Goal: Task Accomplishment & Management: Use online tool/utility

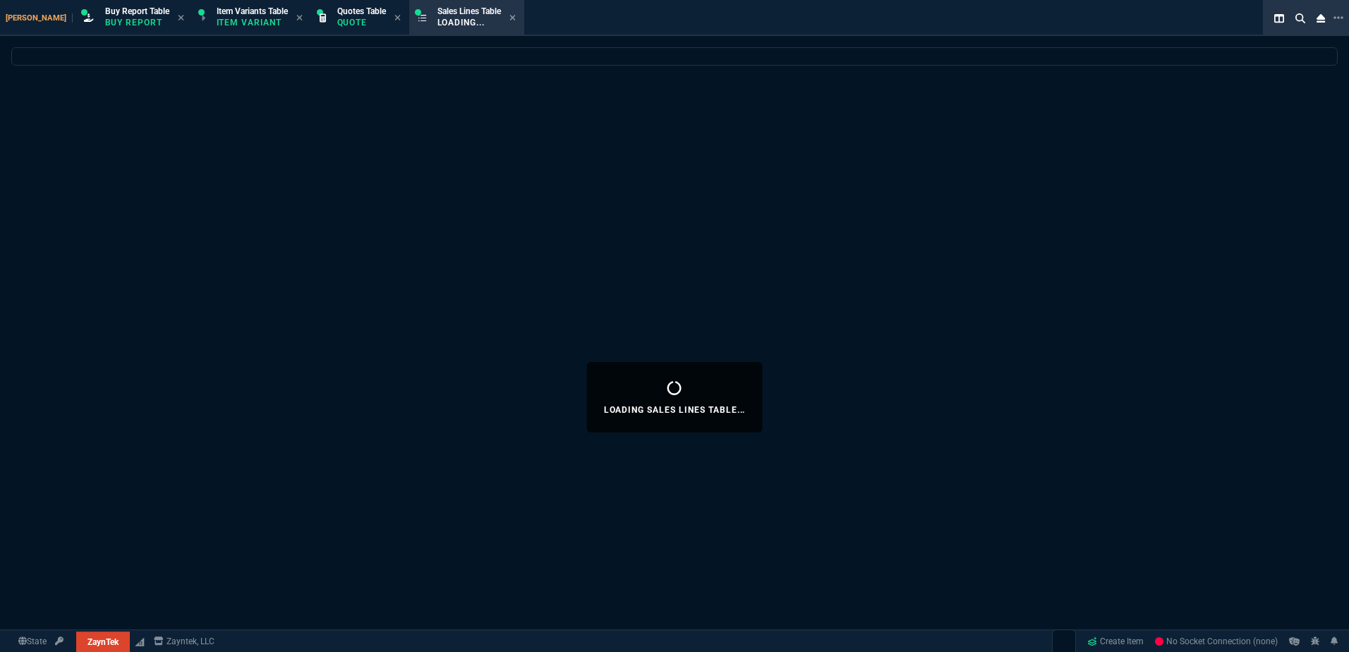
select select "1: BROV"
select select
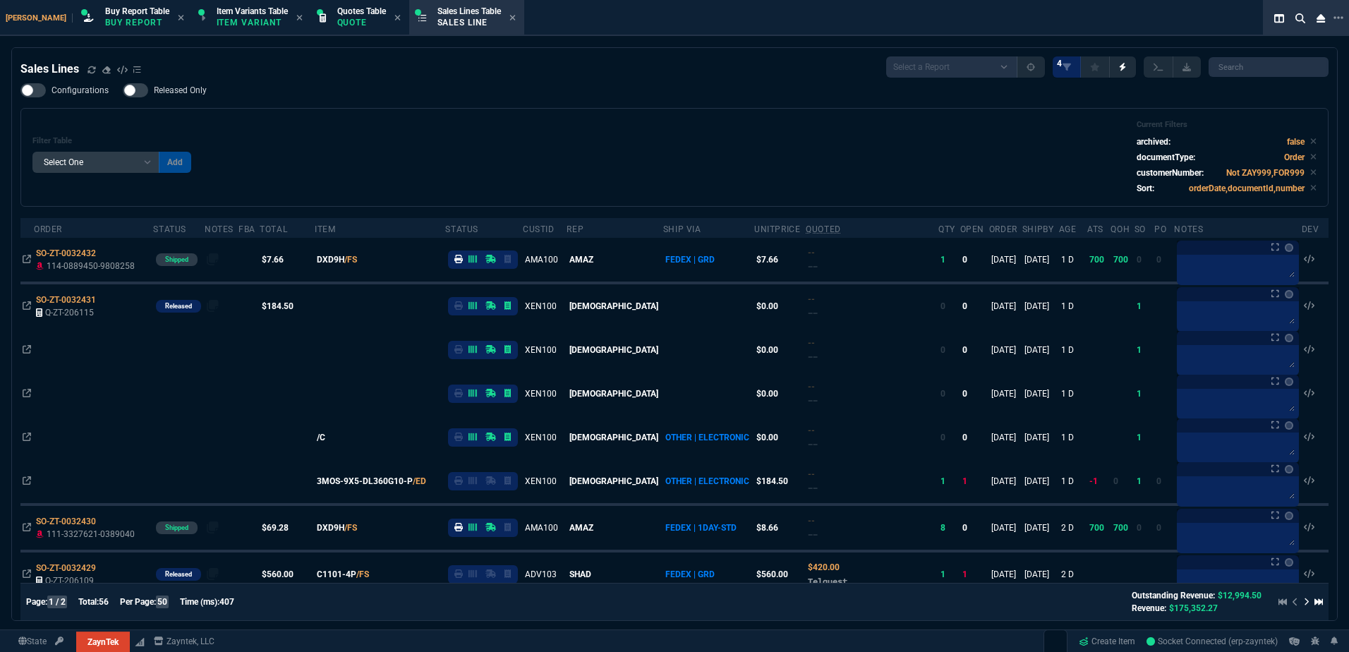
click at [550, 153] on div "Filter Table Select One Add Filter () Age () ATS () Cond (itemVariantCode) Cust…" at bounding box center [674, 157] width 1284 height 75
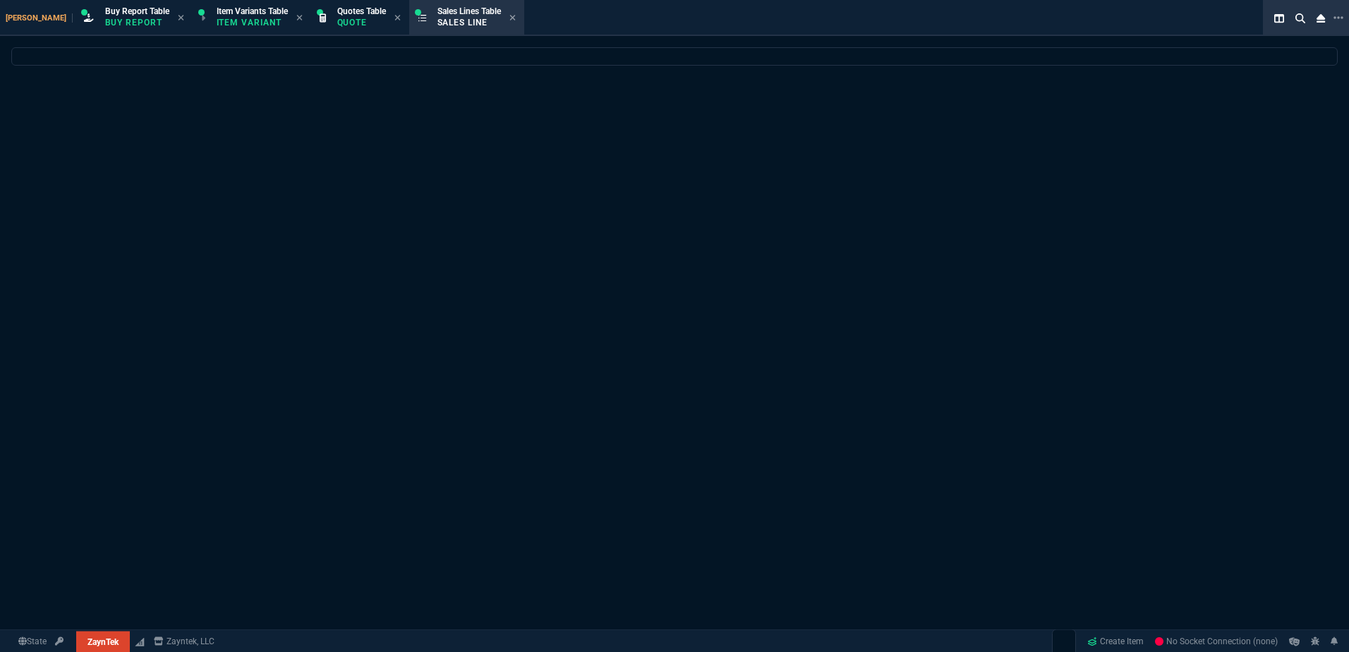
select select "1: BROV"
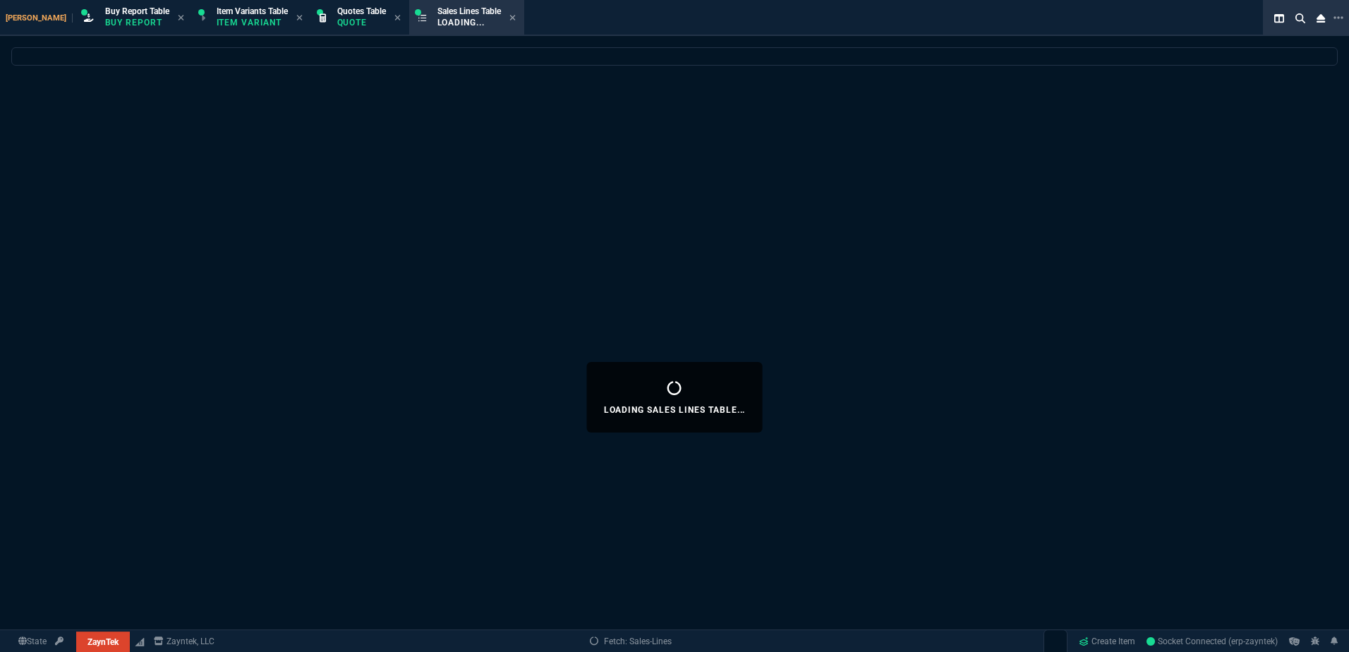
click at [105, 11] on span "Buy Report Table" at bounding box center [137, 11] width 64 height 10
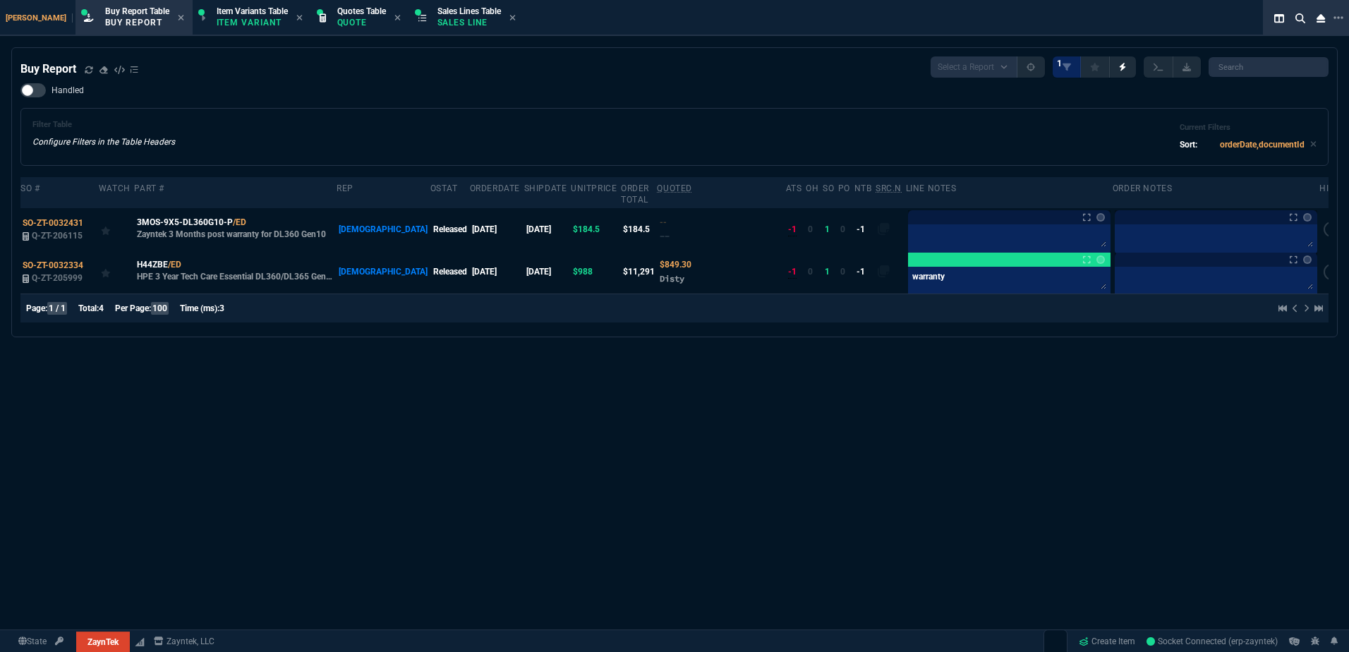
click at [439, 23] on p "Sales Line" at bounding box center [469, 22] width 64 height 11
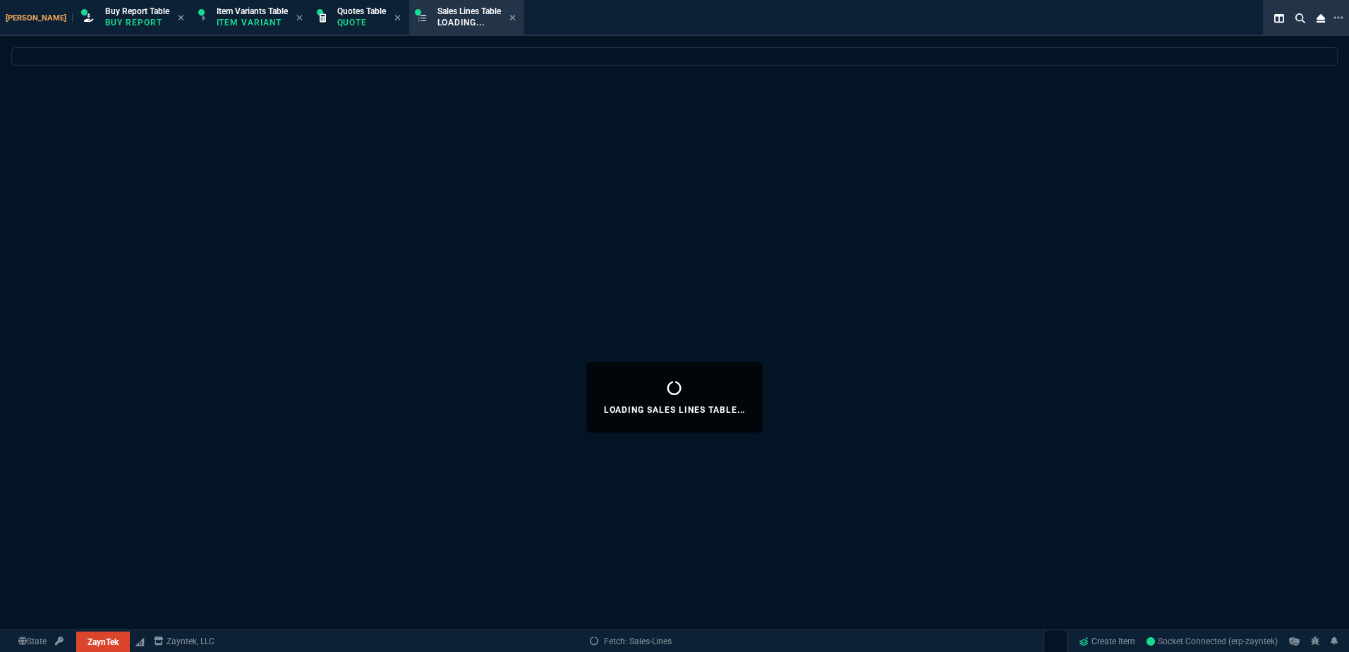
select select
